Goal: Find specific page/section: Find specific page/section

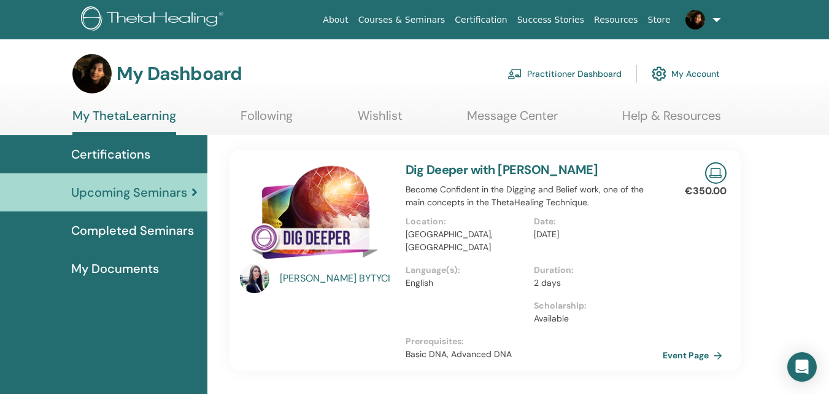
click at [112, 146] on span "Certifications" at bounding box center [110, 154] width 79 height 18
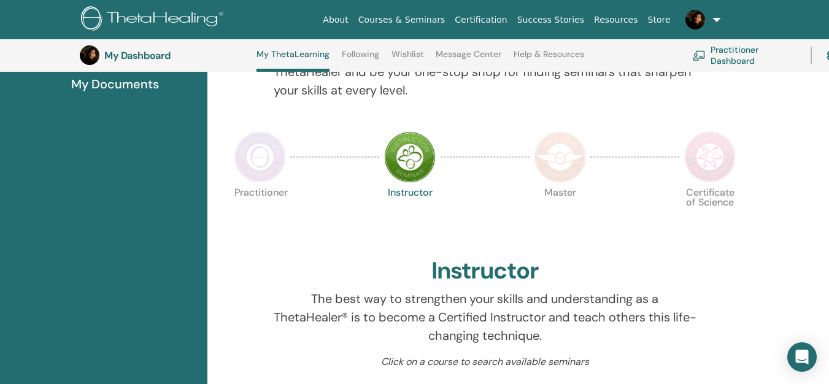
click at [254, 163] on img at bounding box center [261, 157] width 52 height 52
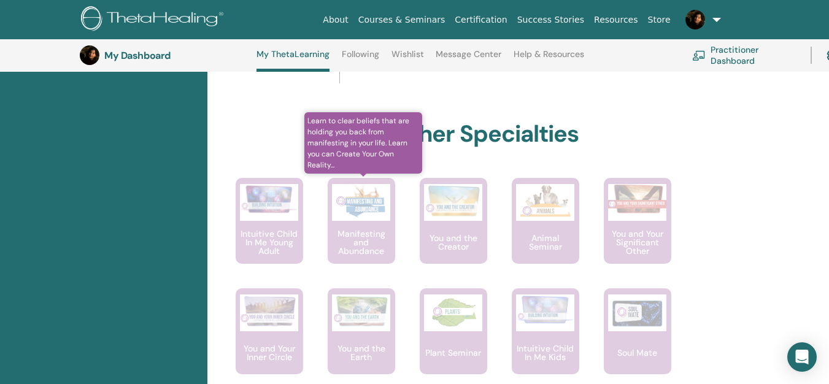
scroll to position [646, 0]
